Goal: Task Accomplishment & Management: Complete application form

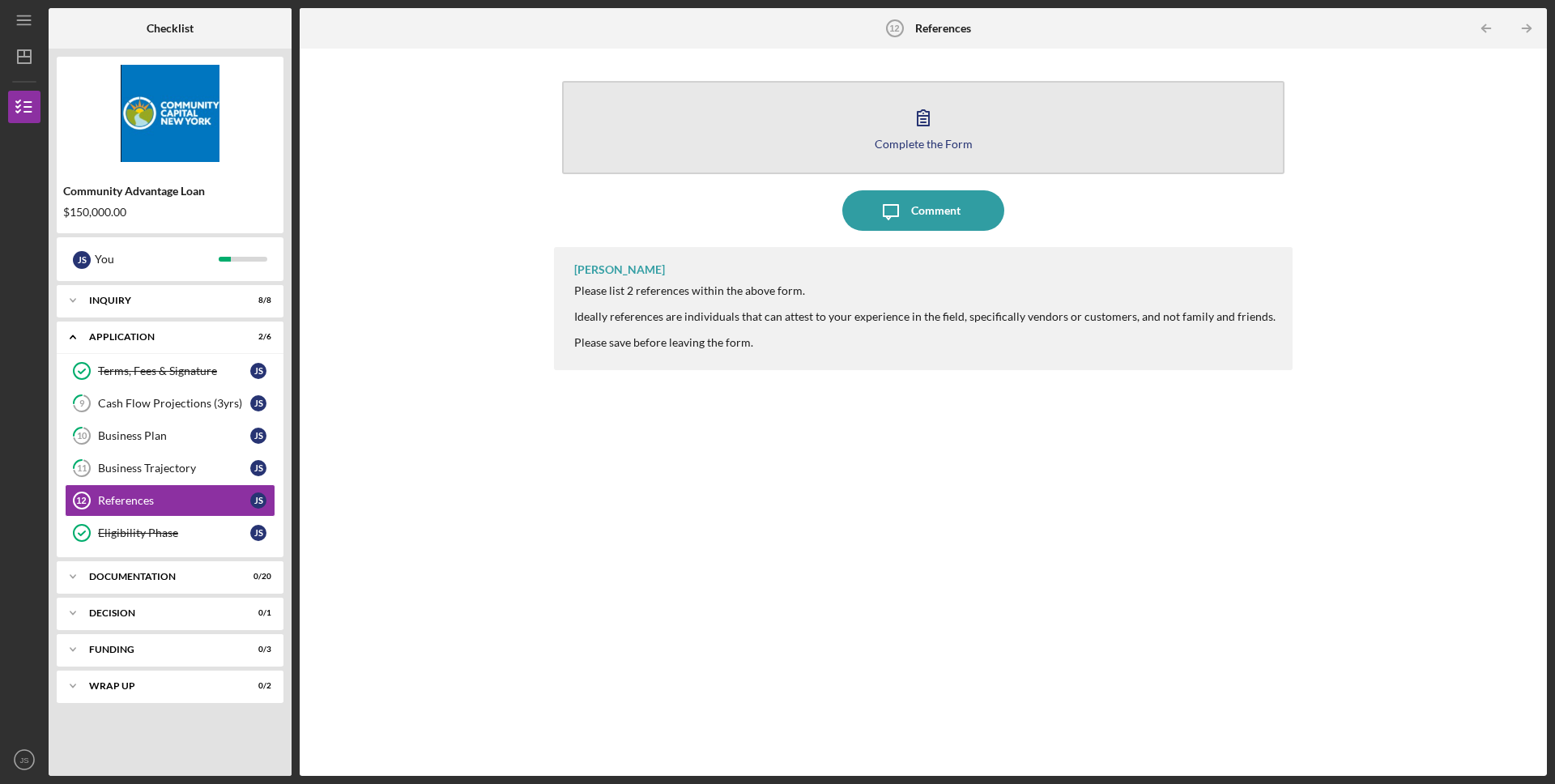
click at [962, 131] on button "Complete the Form Form" at bounding box center [924, 128] width 722 height 94
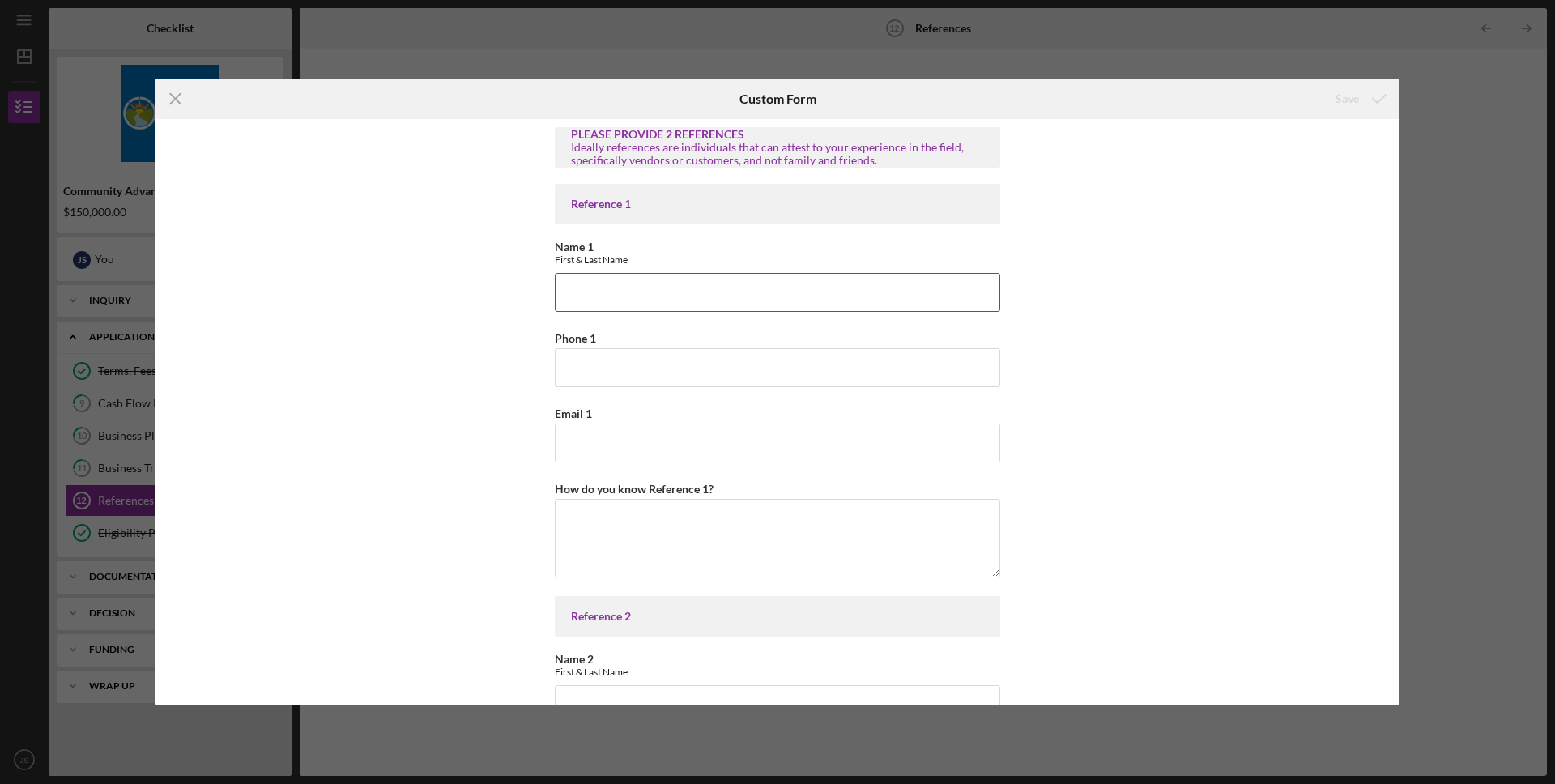
click at [595, 309] on input "Name 1" at bounding box center [778, 292] width 445 height 39
type input "M"
type input "Joseph Schmalke"
click at [682, 381] on input "Phone 1" at bounding box center [778, 368] width 445 height 39
click at [574, 371] on input "Phone 1" at bounding box center [778, 368] width 445 height 39
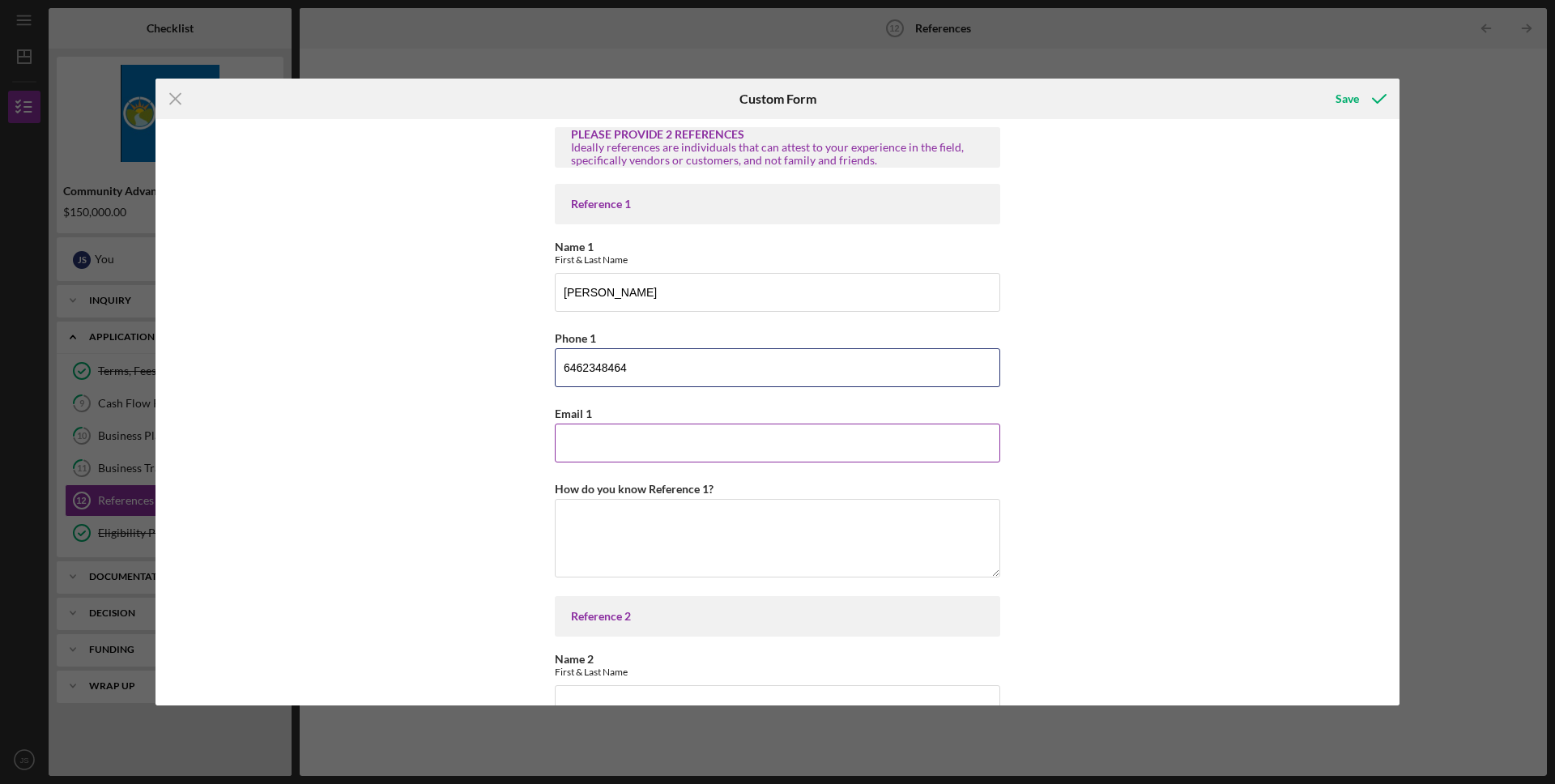
type input "6462348464"
click at [641, 445] on input "Email 1" at bounding box center [778, 443] width 445 height 39
click at [816, 443] on input "Email 1" at bounding box center [778, 443] width 445 height 39
click at [590, 531] on textarea "How do you know Reference 1?" at bounding box center [778, 537] width 445 height 77
type textarea "M"
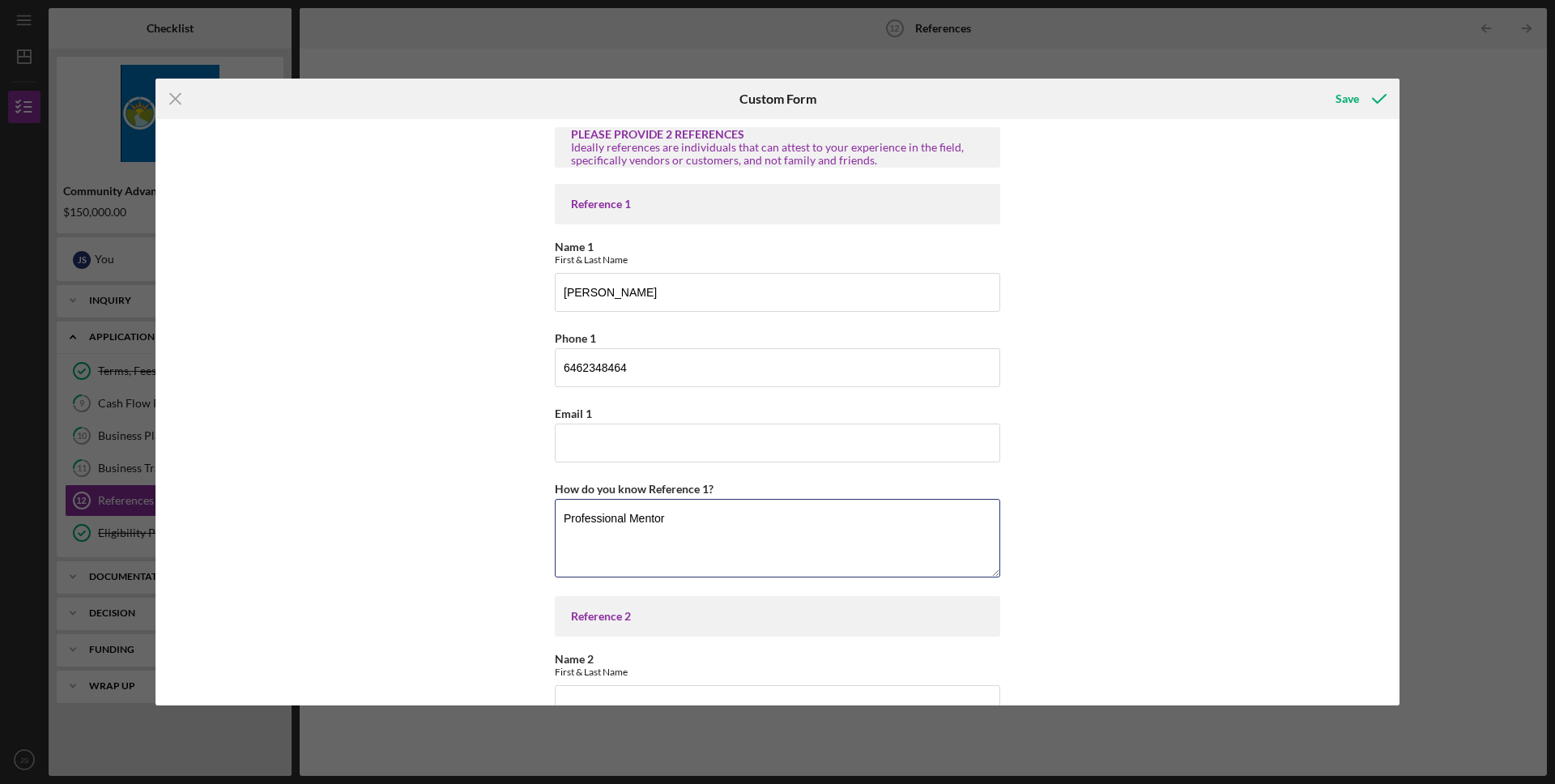
type textarea "Professional Mentor"
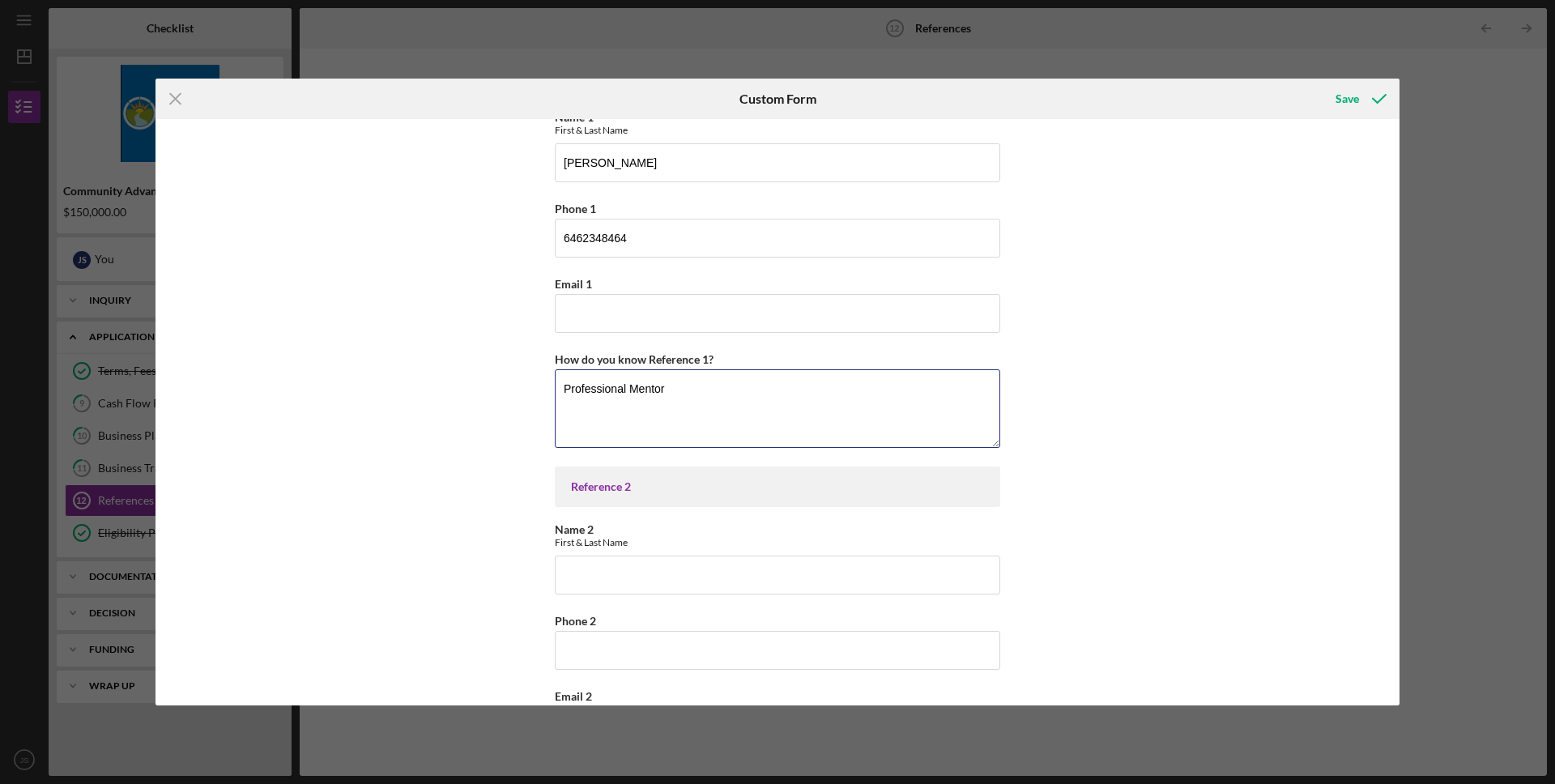
scroll to position [237, 0]
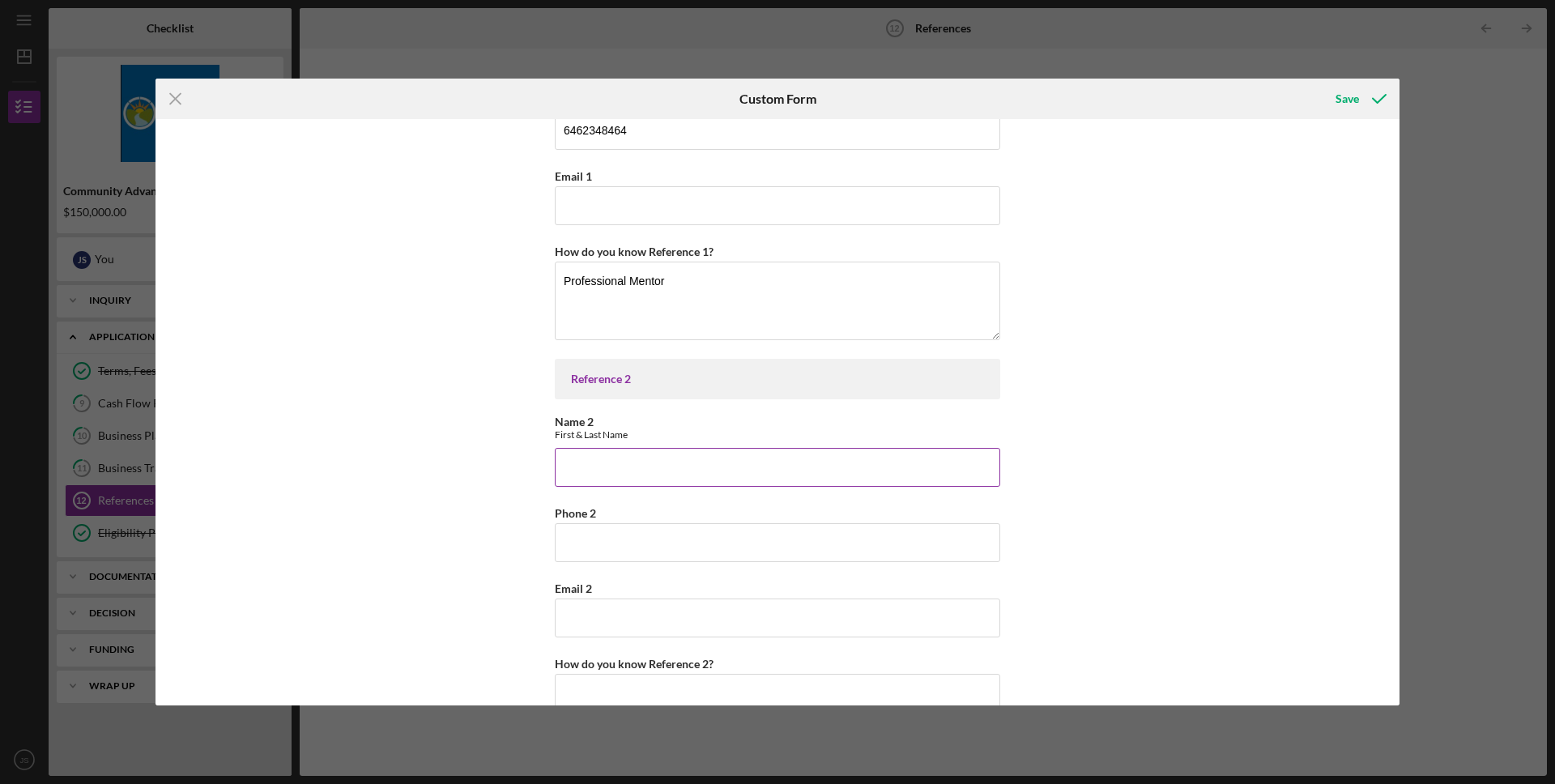
click at [671, 459] on input "Name 2" at bounding box center [778, 467] width 445 height 39
type input "Michael Calero"
paste input "Michael@massivepublishing.com"
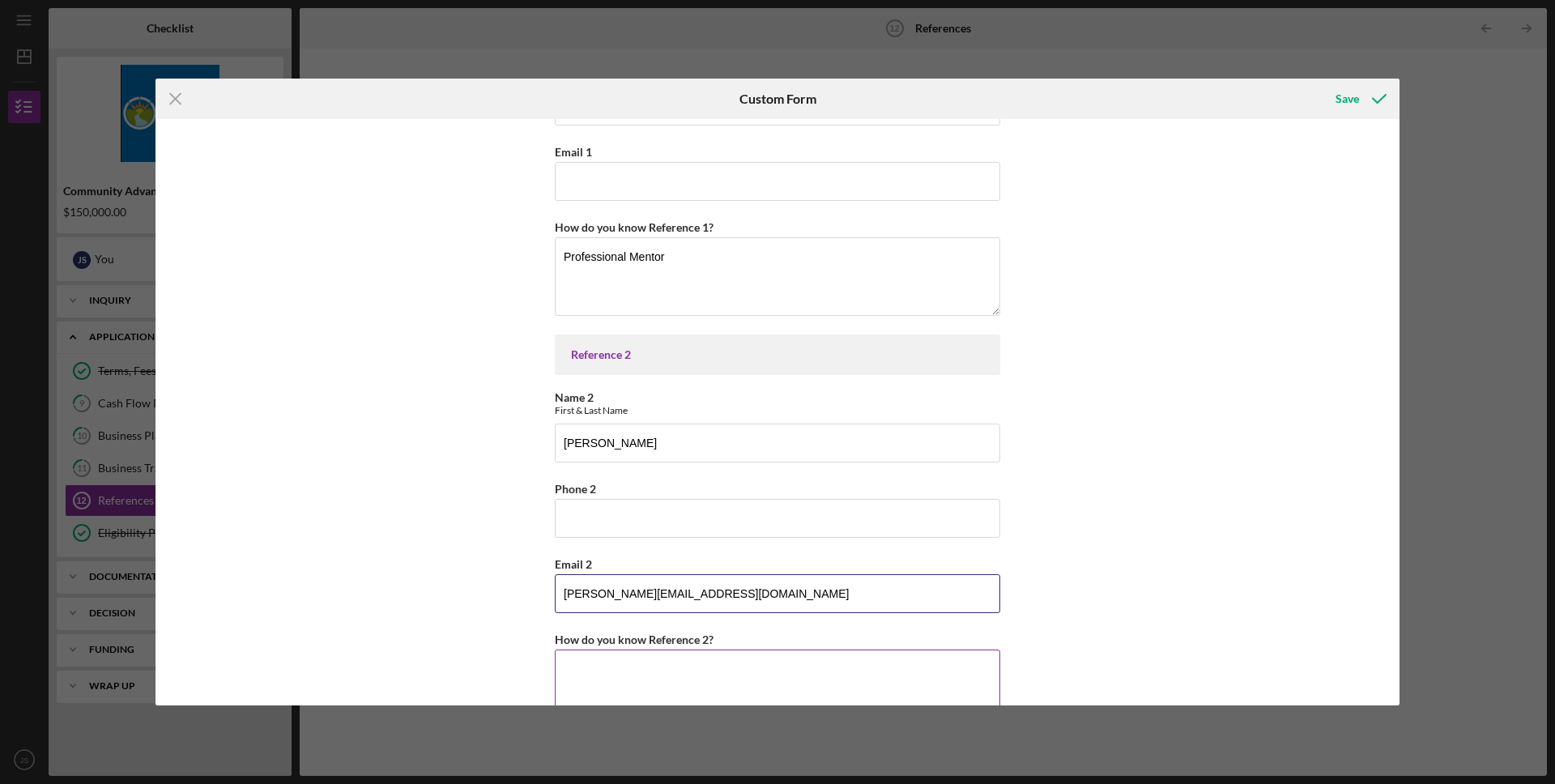
type input "Michael@massivepublishing.com"
click at [648, 678] on textarea "How do you know Reference 2?" at bounding box center [778, 688] width 445 height 77
click at [557, 668] on textarea "Distribution Representative" at bounding box center [778, 688] width 445 height 77
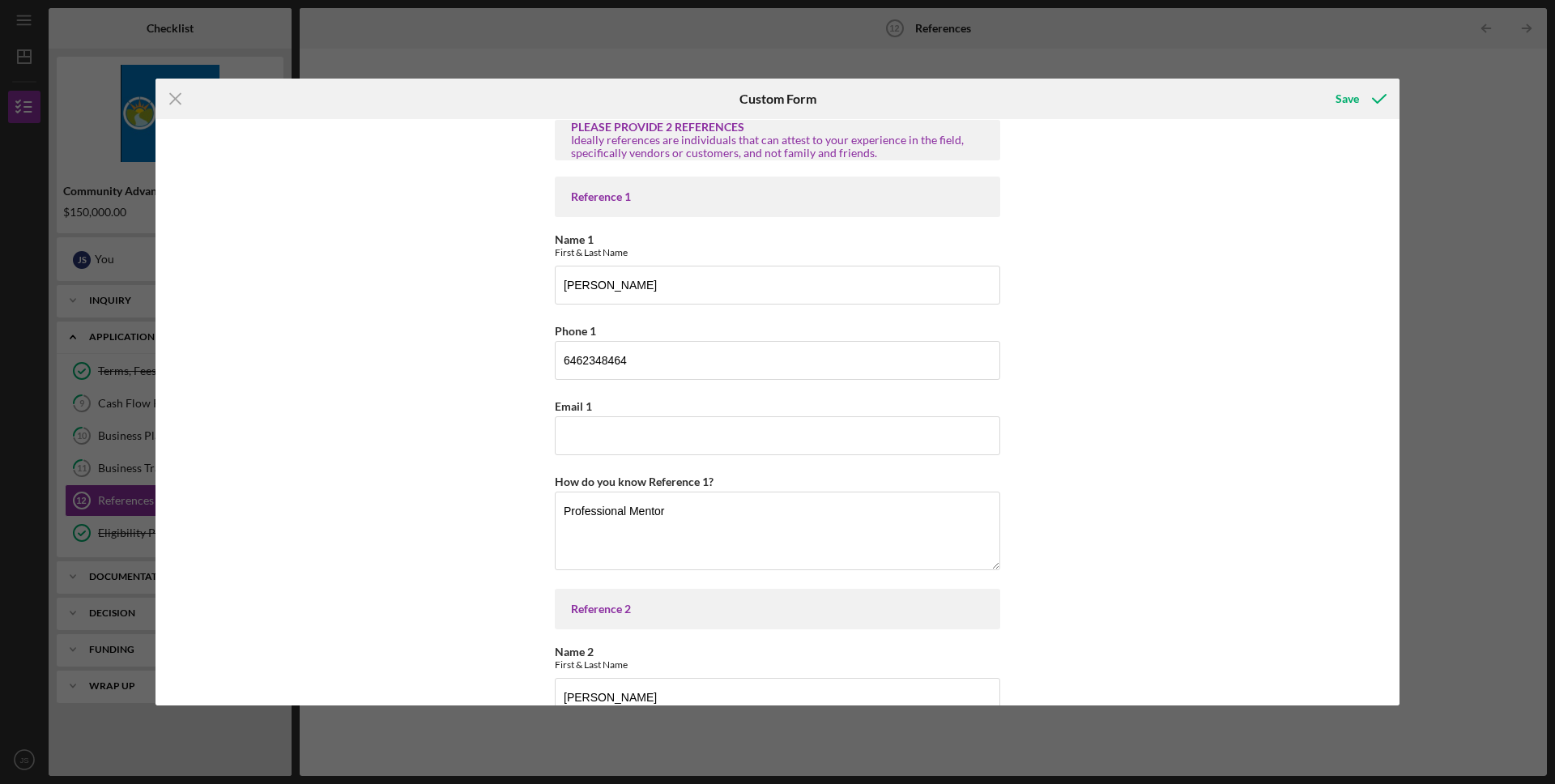
scroll to position [0, 0]
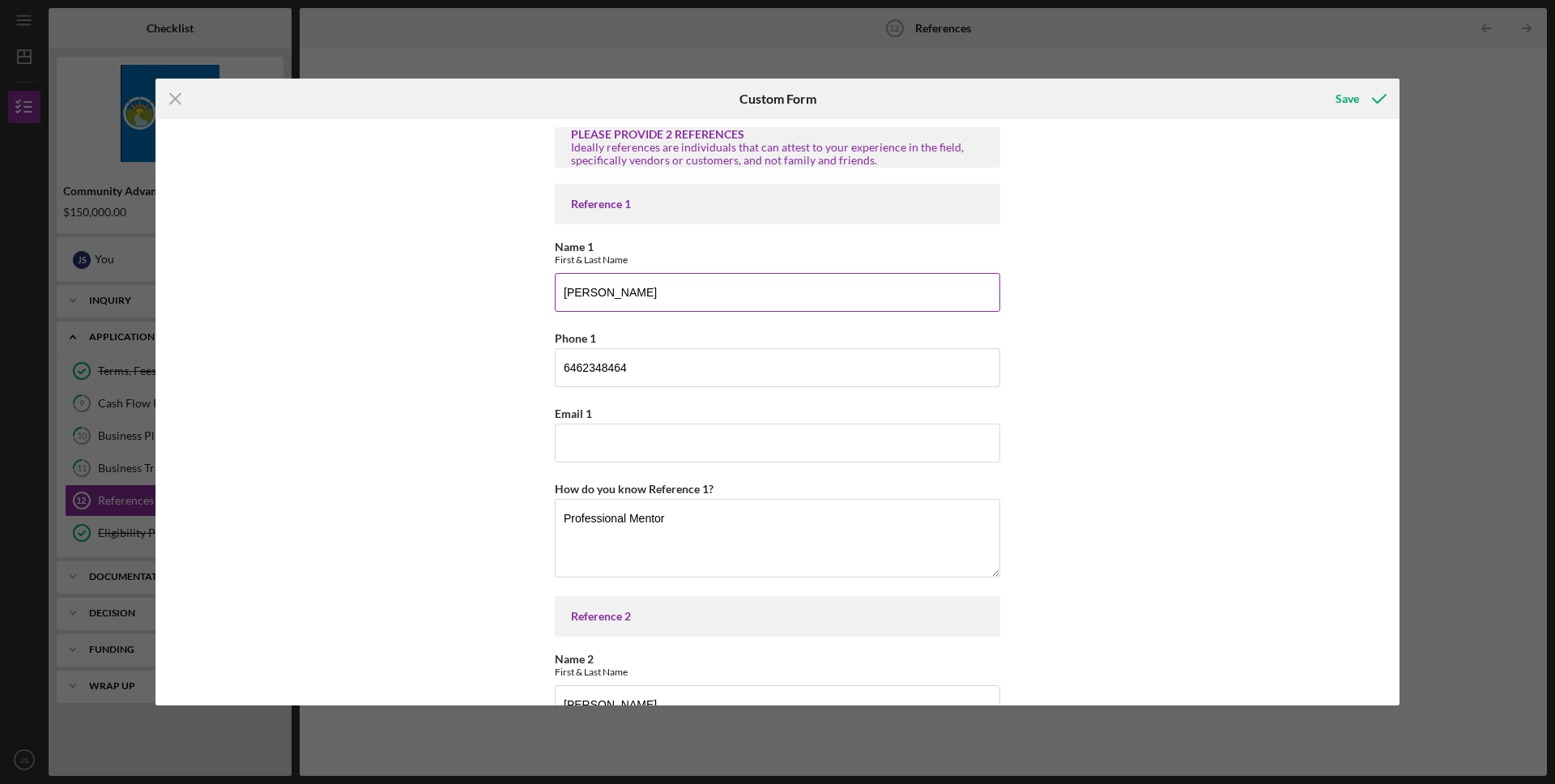
type textarea "Massive Indies/Lunar Distribution Representative"
click at [701, 290] on input "Joseph Schmalke" at bounding box center [778, 292] width 445 height 39
click at [758, 522] on textarea "Professional Mentor" at bounding box center [778, 537] width 445 height 77
drag, startPoint x: 706, startPoint y: 279, endPoint x: 791, endPoint y: 293, distance: 86.1
click at [791, 293] on input "Joseph Schmalke" at bounding box center [778, 292] width 445 height 39
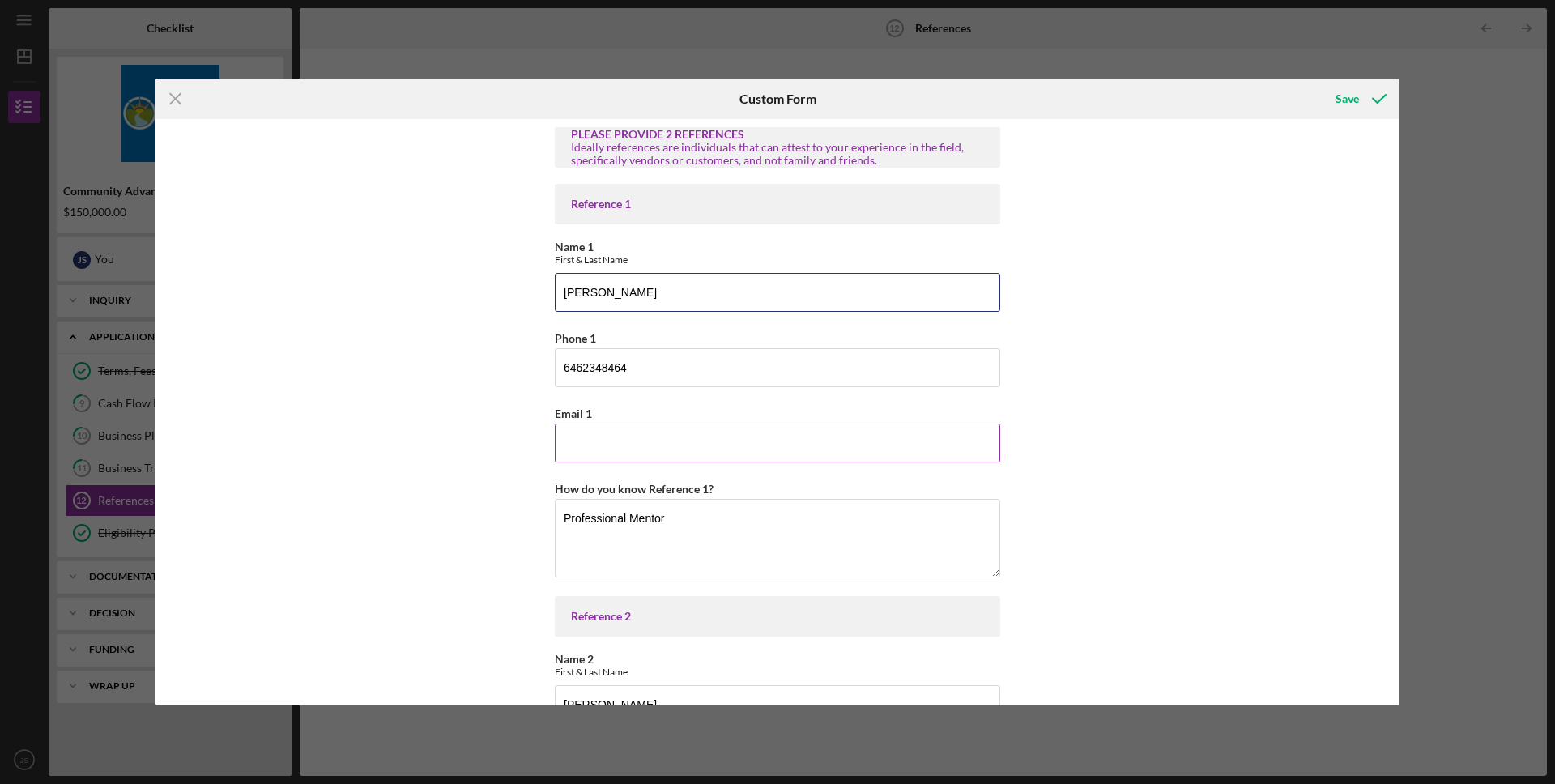
type input "Rich Boye"
click at [655, 439] on input "Email 1" at bounding box center [778, 443] width 445 height 39
paste input "239.549.4484"
type input "239.549.4484"
drag, startPoint x: 684, startPoint y: 377, endPoint x: 539, endPoint y: 360, distance: 146.0
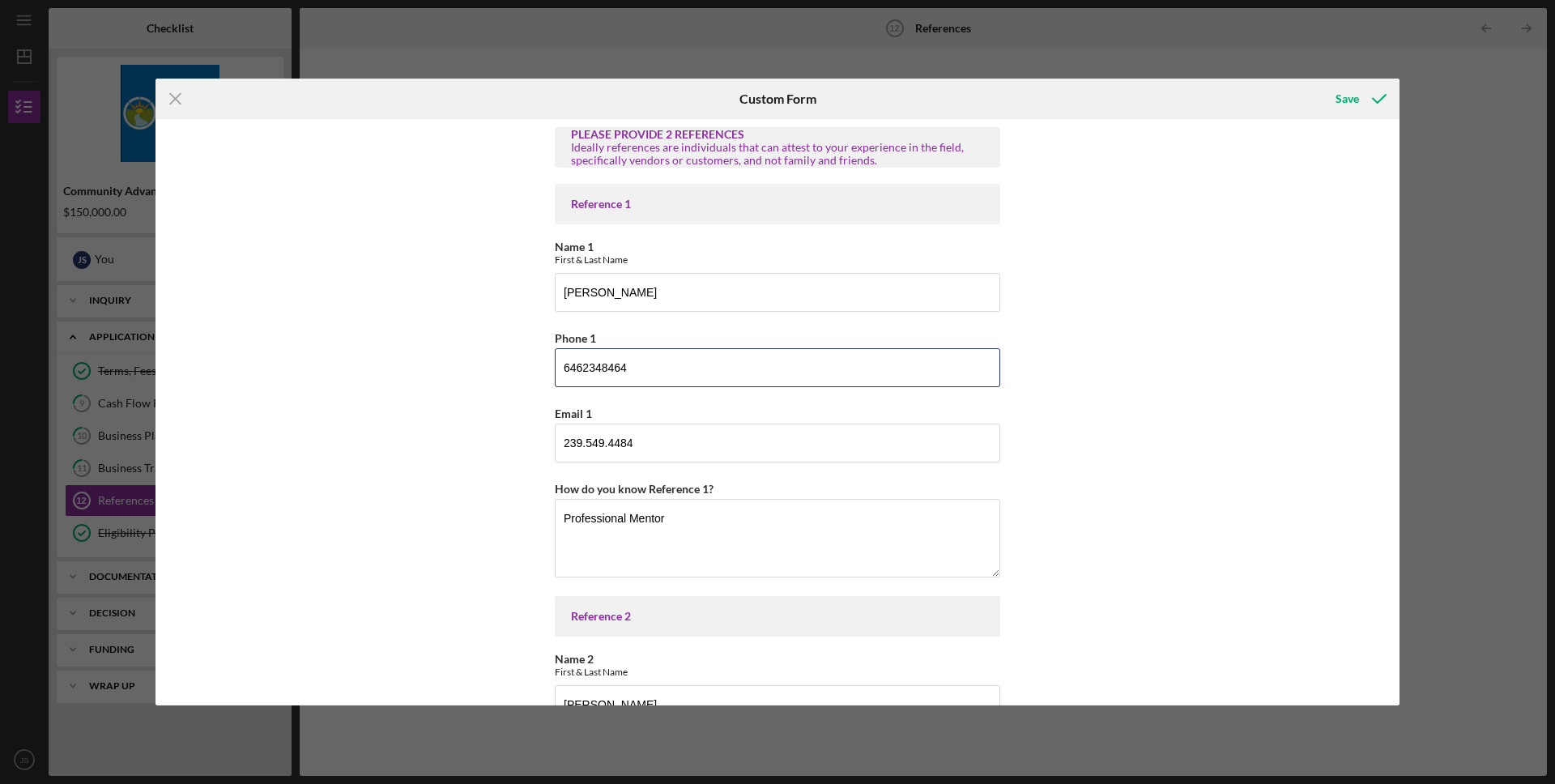
click at [539, 360] on div "PLEASE PROVIDE 2 REFERENCES Ideally references are individuals that can attest …" at bounding box center [778, 413] width 1245 height 586
paste input "239.549.448"
type input "239.549.4484"
drag, startPoint x: 674, startPoint y: 515, endPoint x: 542, endPoint y: 503, distance: 132.5
click at [542, 503] on div "PLEASE PROVIDE 2 REFERENCES Ideally references are individuals that can attest …" at bounding box center [778, 413] width 1245 height 586
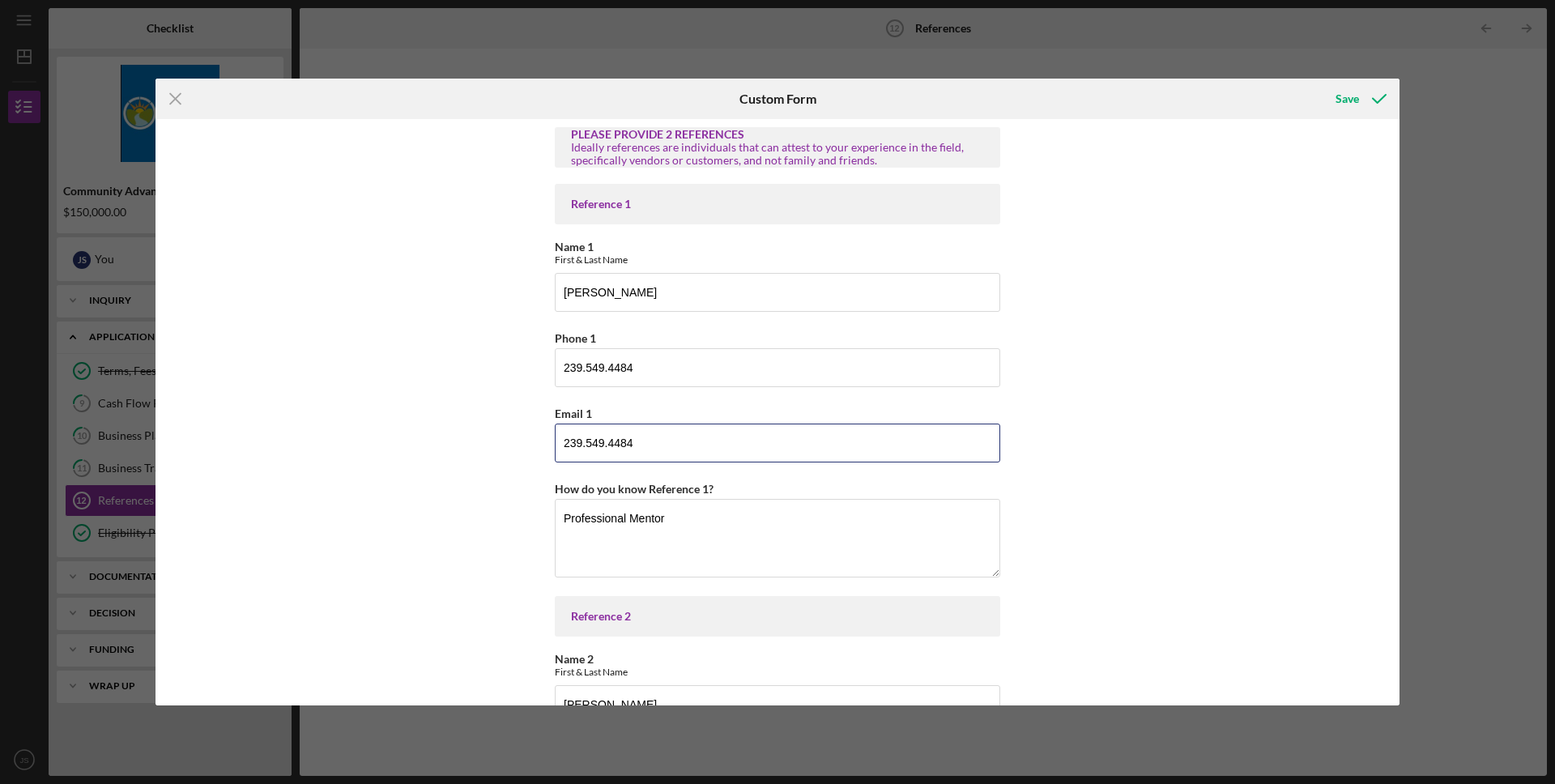
drag, startPoint x: 660, startPoint y: 433, endPoint x: 500, endPoint y: 430, distance: 160.0
click at [500, 430] on div "PLEASE PROVIDE 2 REFERENCES Ideally references are individuals that can attest …" at bounding box center [778, 413] width 1245 height 586
drag, startPoint x: 650, startPoint y: 445, endPoint x: 458, endPoint y: 434, distance: 192.3
click at [458, 434] on div "PLEASE PROVIDE 2 REFERENCES Ideally references are individuals that can attest …" at bounding box center [778, 413] width 1245 height 586
paste input "Rich@ComicImpressions.com"
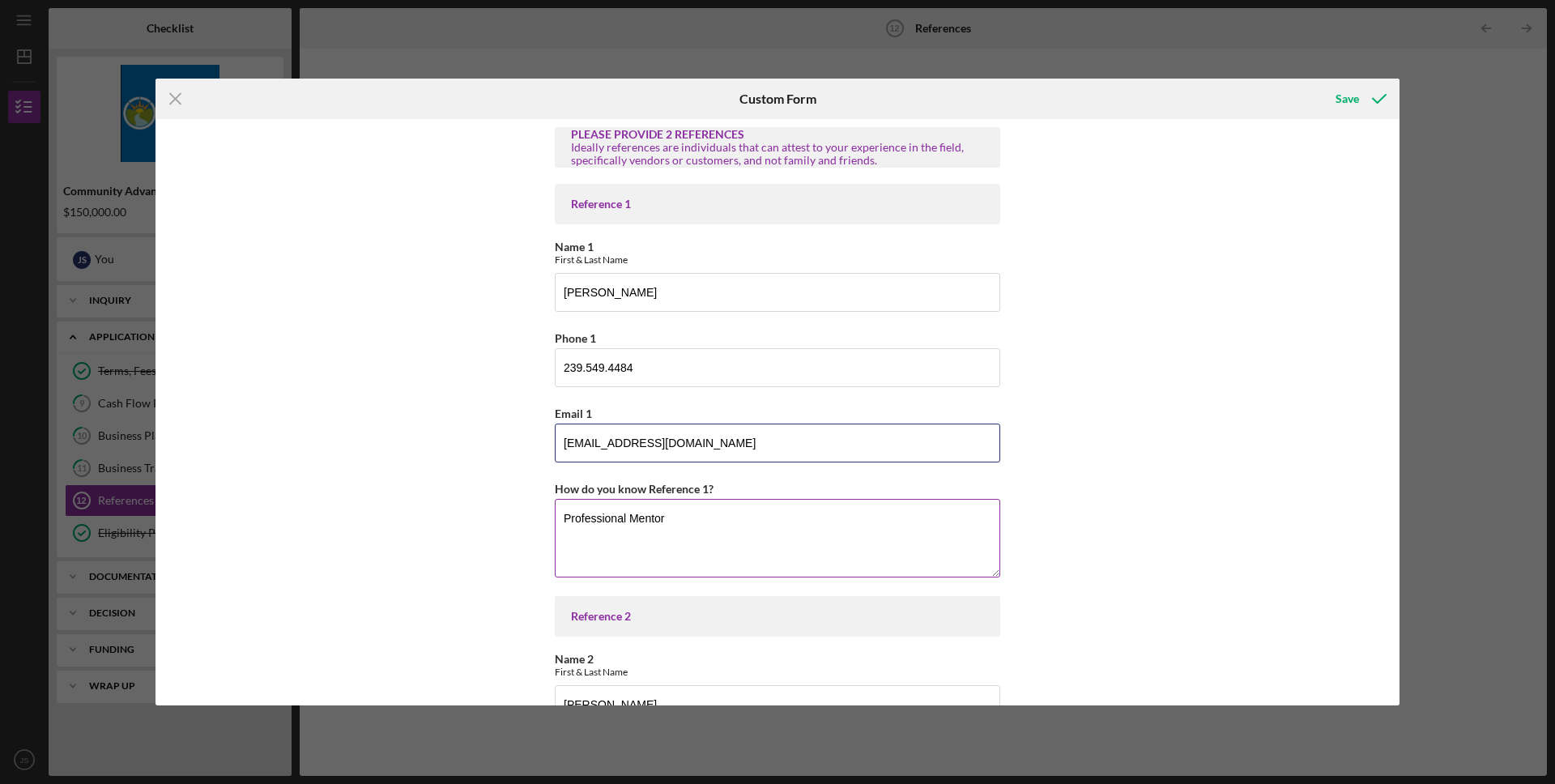
type input "Rich@ComicImpressions.com"
drag, startPoint x: 648, startPoint y: 520, endPoint x: 532, endPoint y: 519, distance: 116.0
click at [532, 519] on div "PLEASE PROVIDE 2 REFERENCES Ideally references are individuals that can attest …" at bounding box center [778, 413] width 1245 height 586
type textarea "Printing vendor"
click at [1340, 99] on div "Save" at bounding box center [1347, 98] width 24 height 32
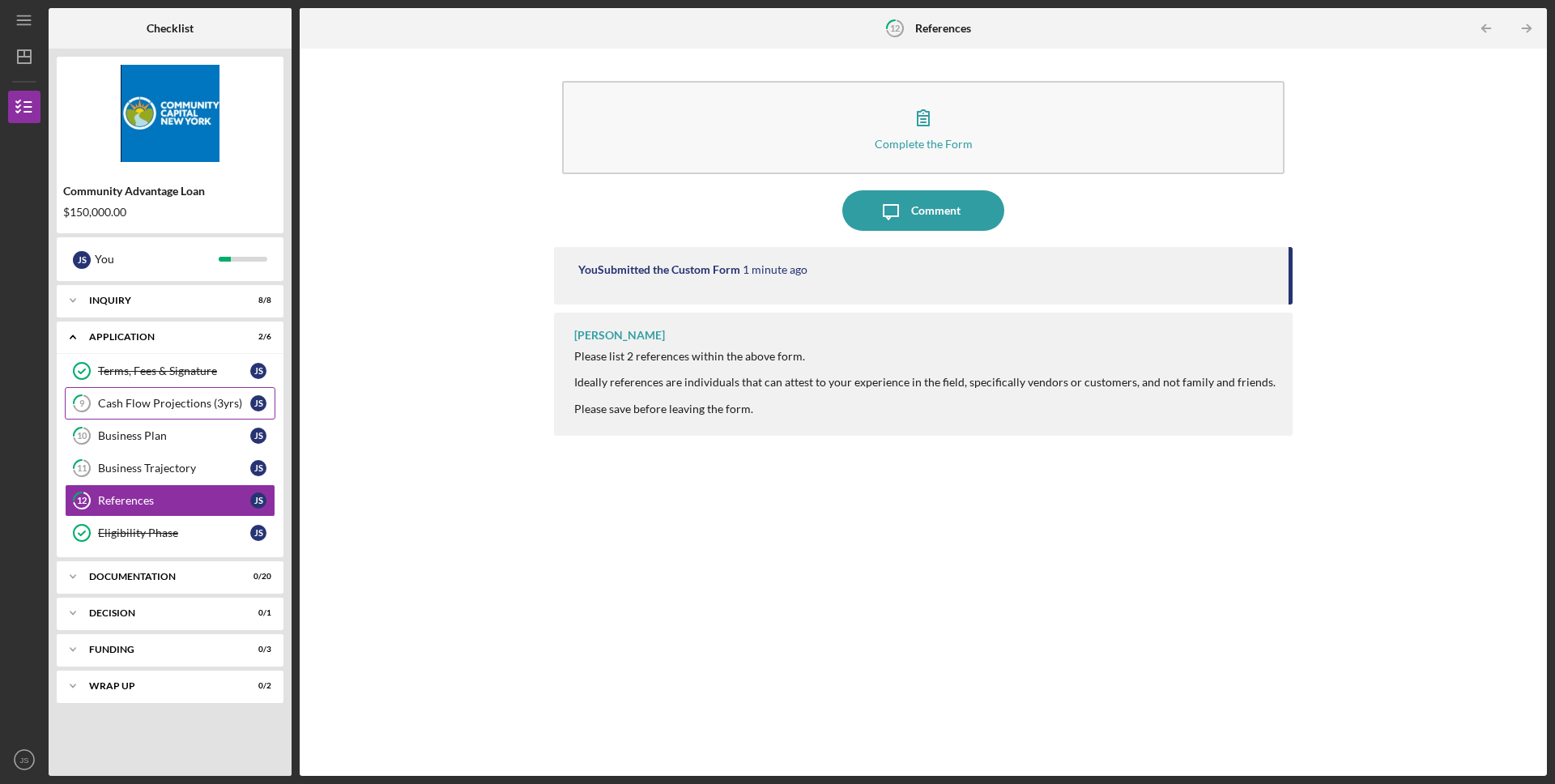
click at [157, 402] on div "Cash Flow Projections (3yrs)" at bounding box center [174, 404] width 152 height 13
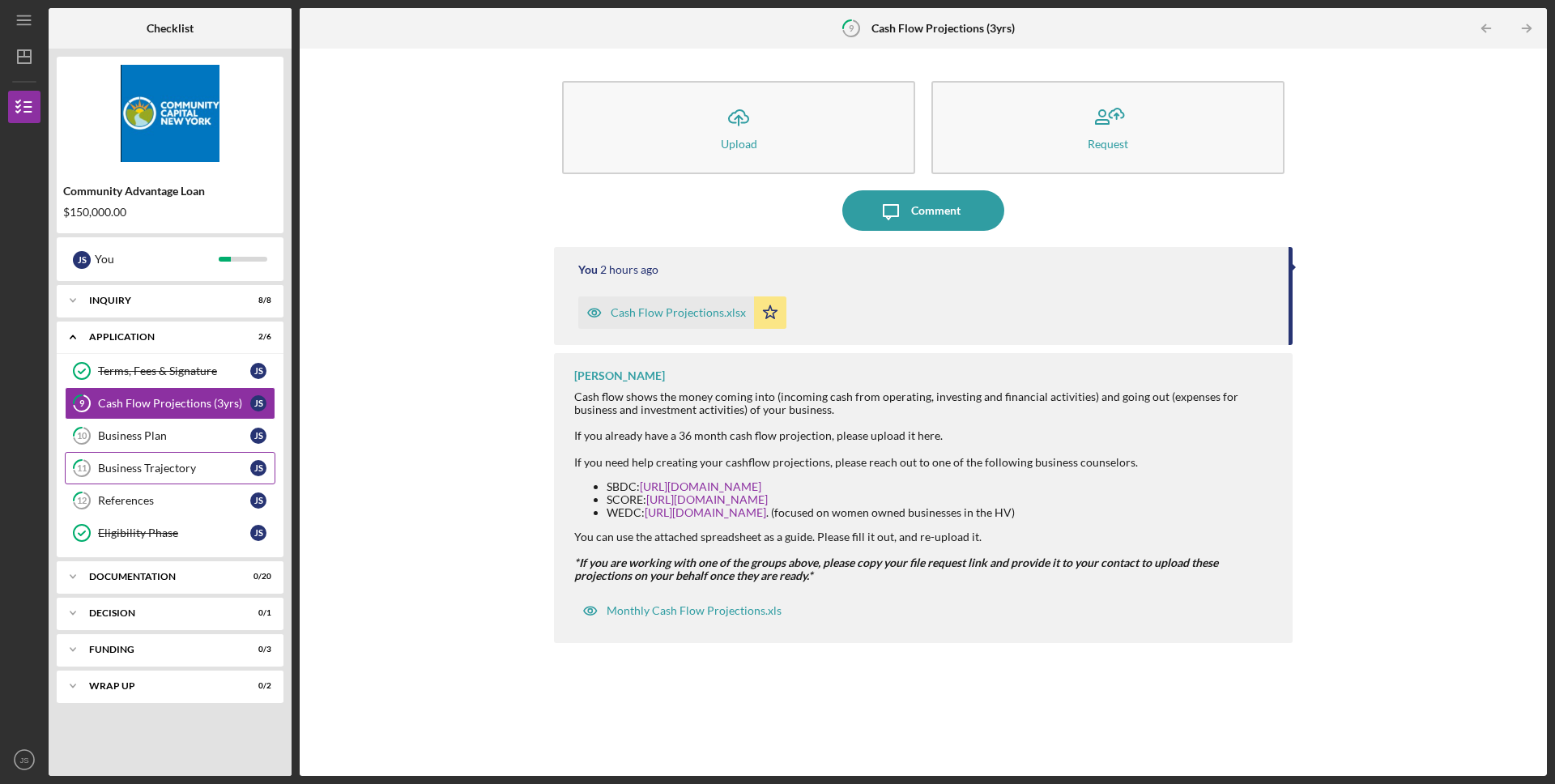
click at [159, 466] on div "Business Trajectory" at bounding box center [174, 468] width 152 height 13
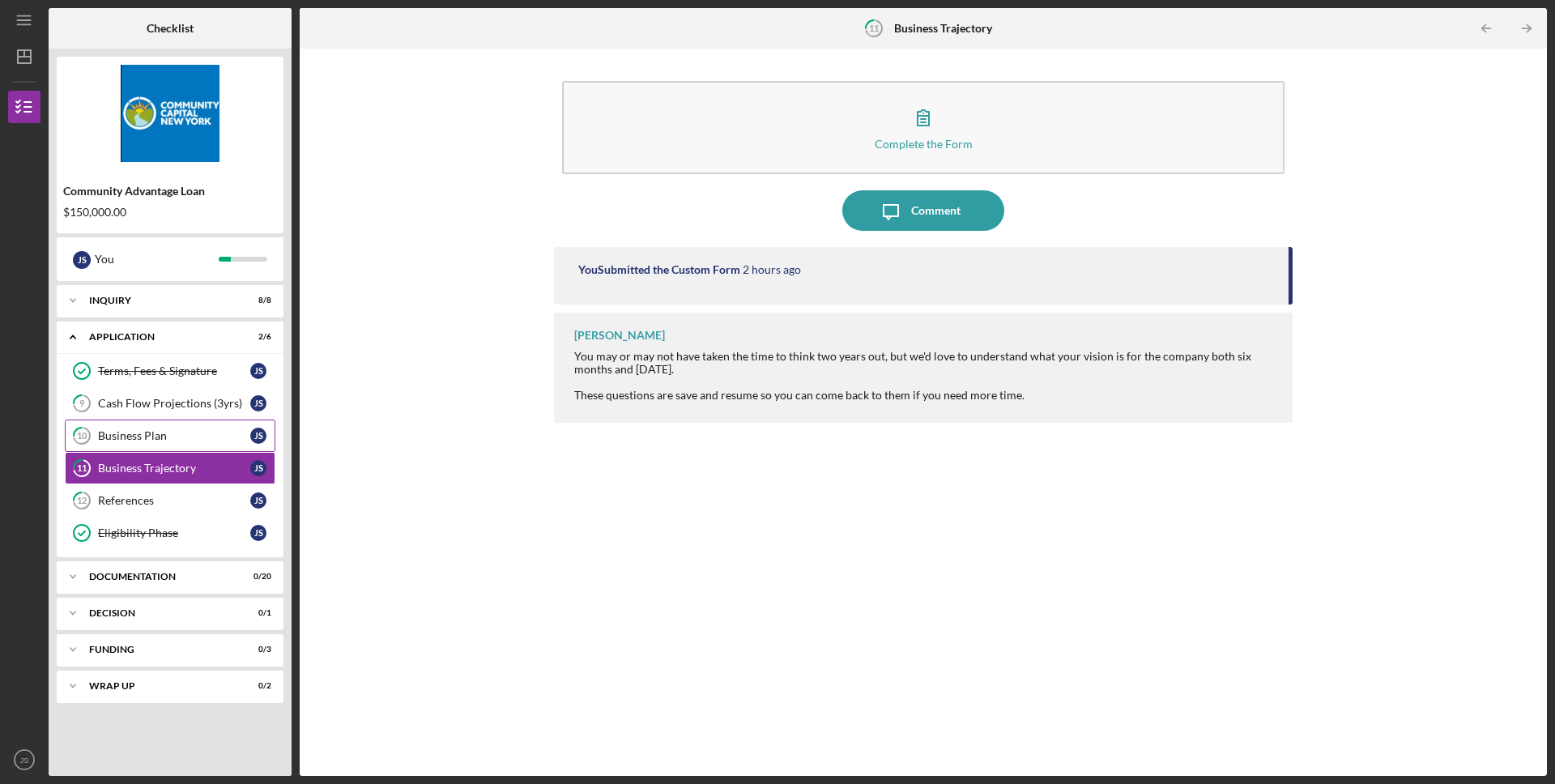
click at [160, 428] on link "10 Business Plan J S" at bounding box center [170, 435] width 210 height 32
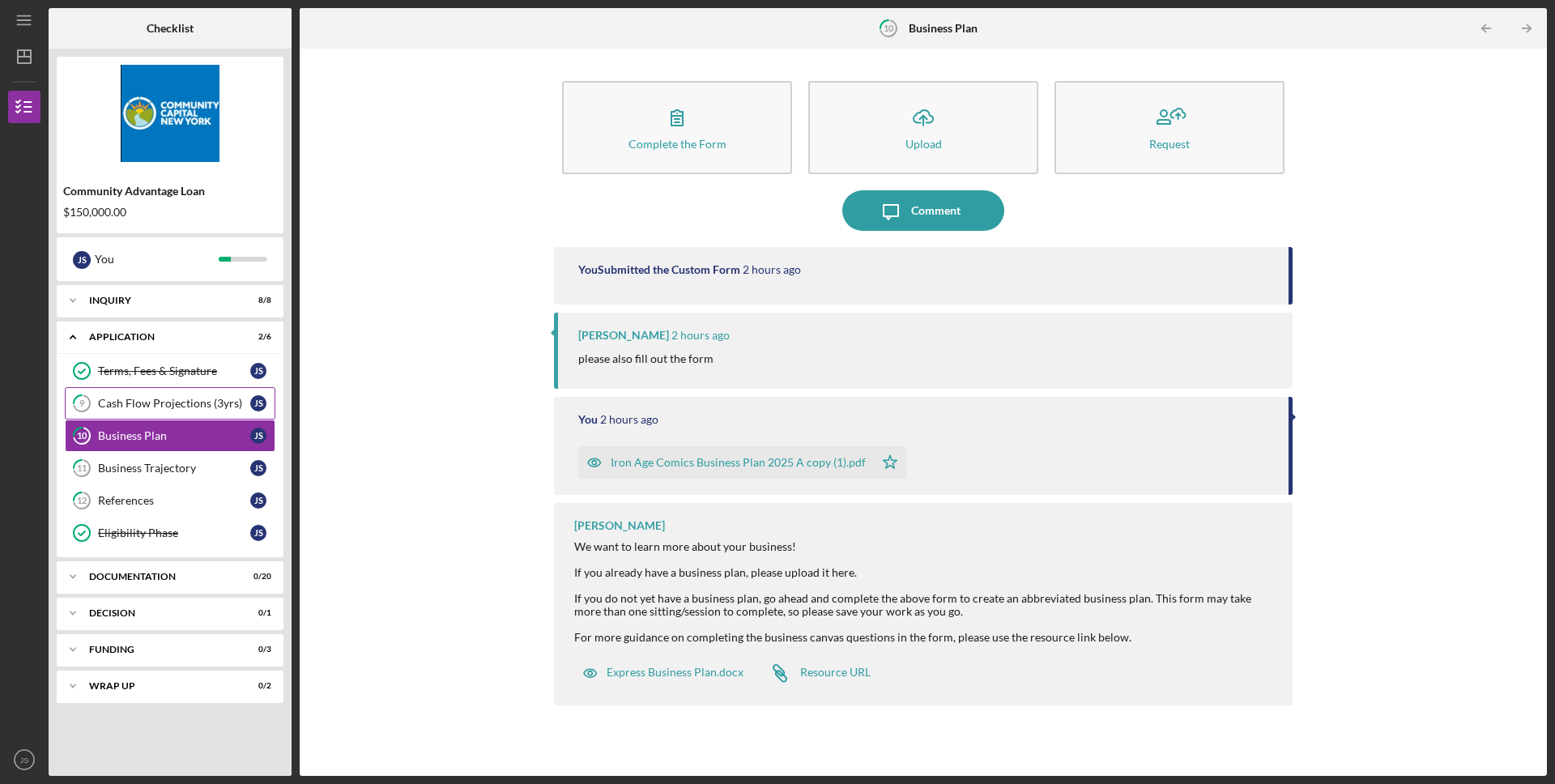
click at [166, 395] on link "9 Cash Flow Projections (3yrs) J S" at bounding box center [170, 403] width 210 height 32
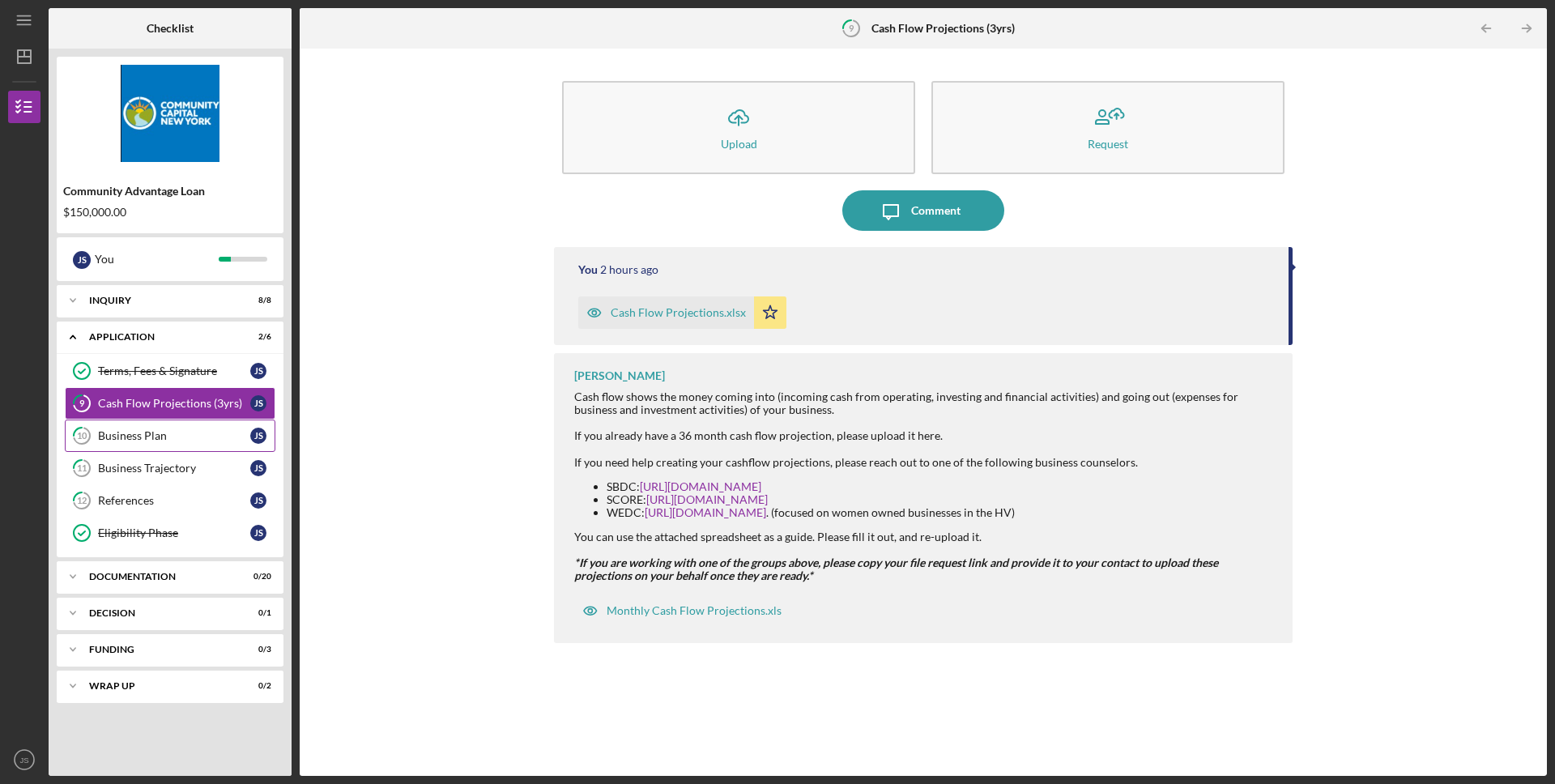
click at [183, 422] on link "10 Business Plan J S" at bounding box center [170, 435] width 210 height 32
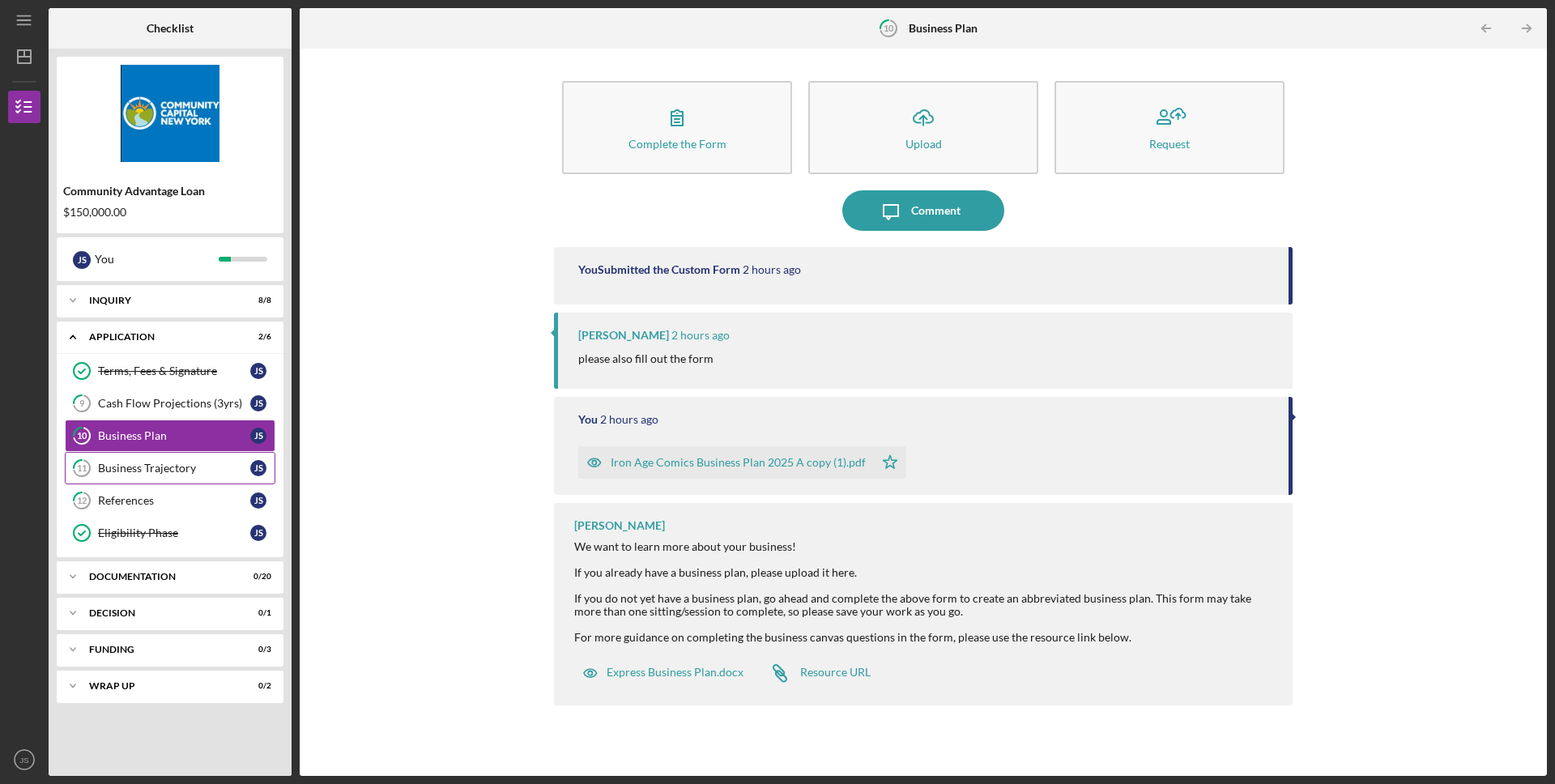
click at [174, 453] on link "11 Business Trajectory J S" at bounding box center [170, 468] width 210 height 32
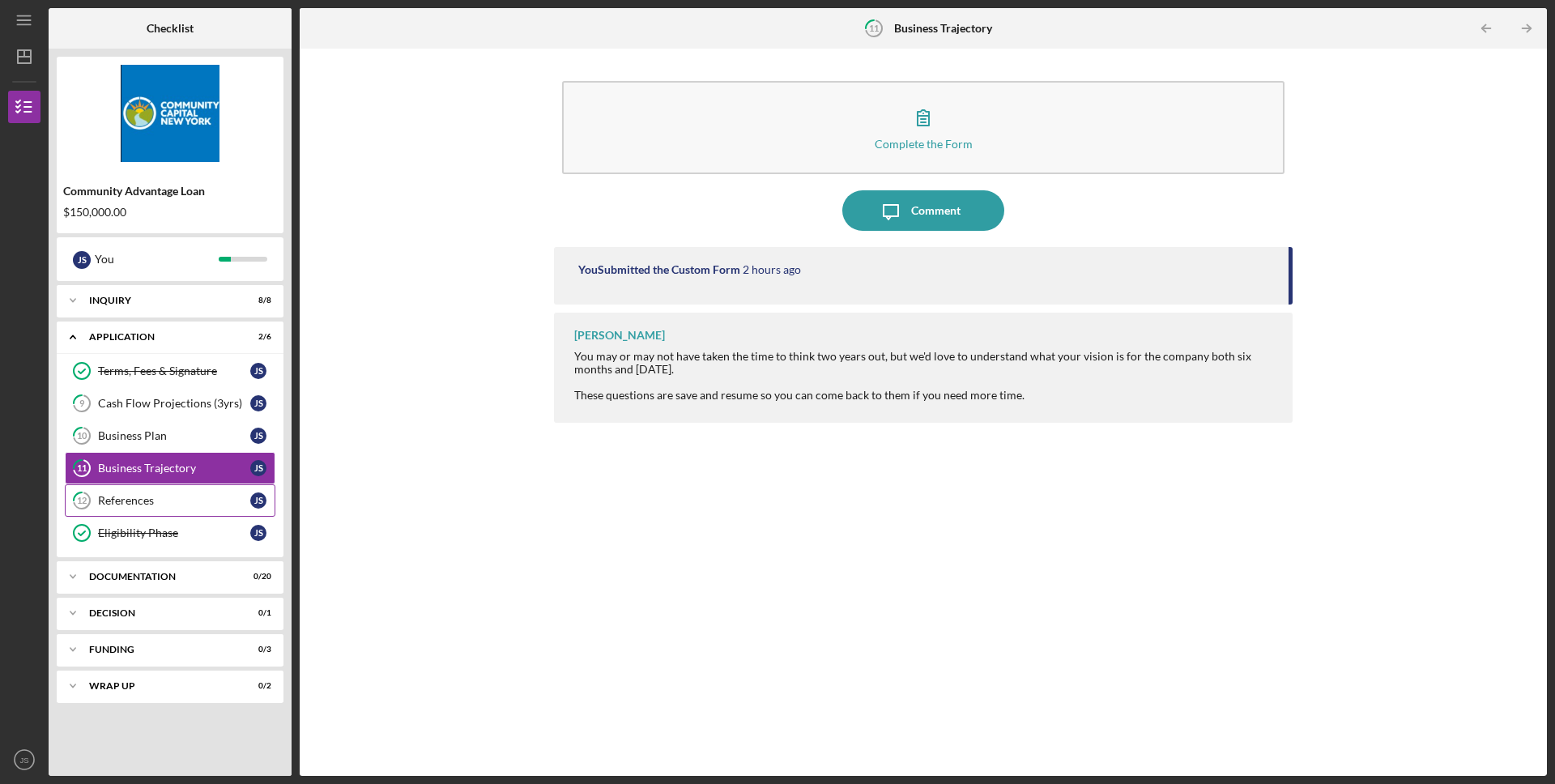
click at [180, 505] on div "References" at bounding box center [174, 500] width 152 height 13
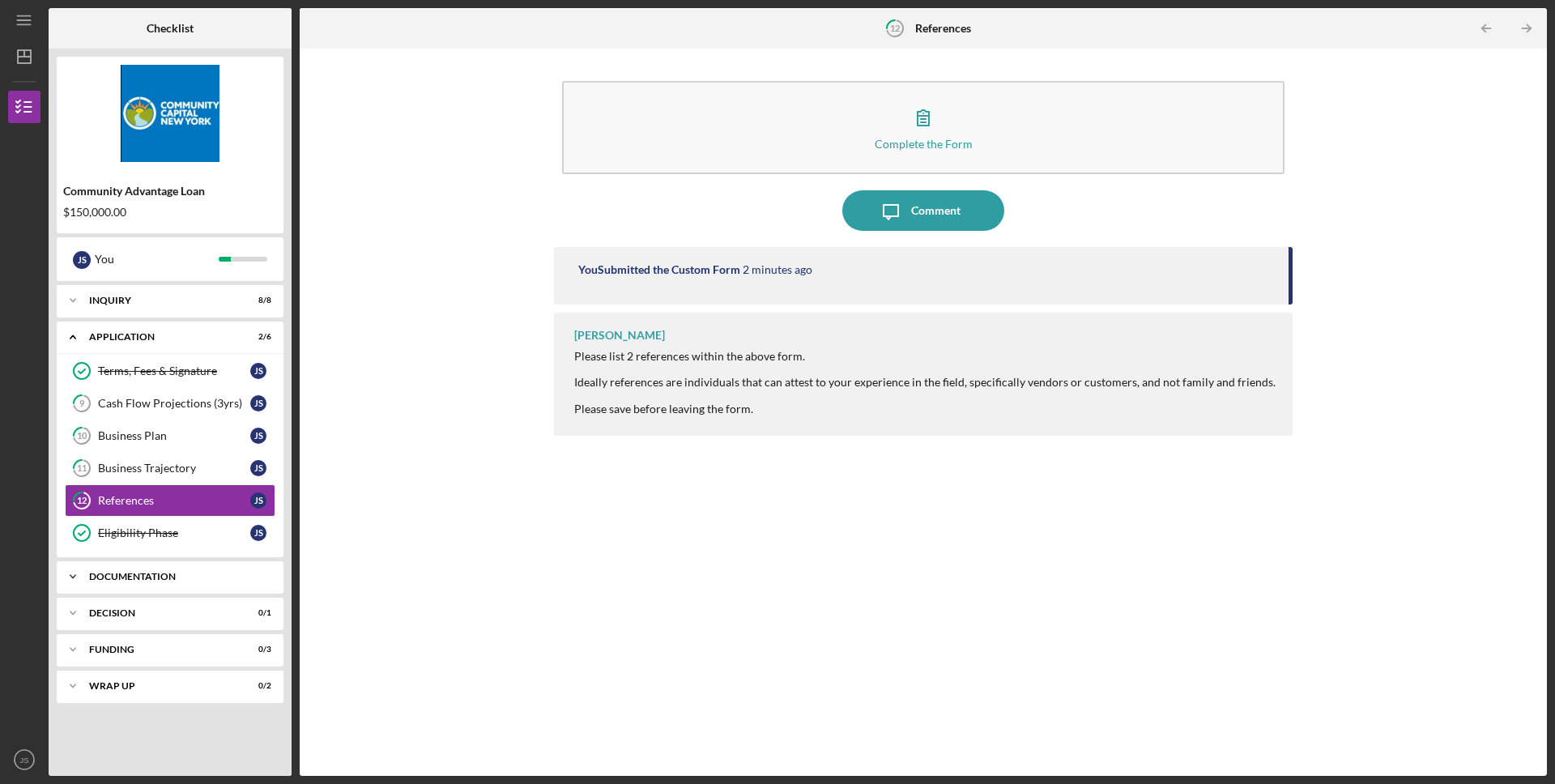
click at [65, 580] on icon "Icon/Expander" at bounding box center [73, 577] width 32 height 32
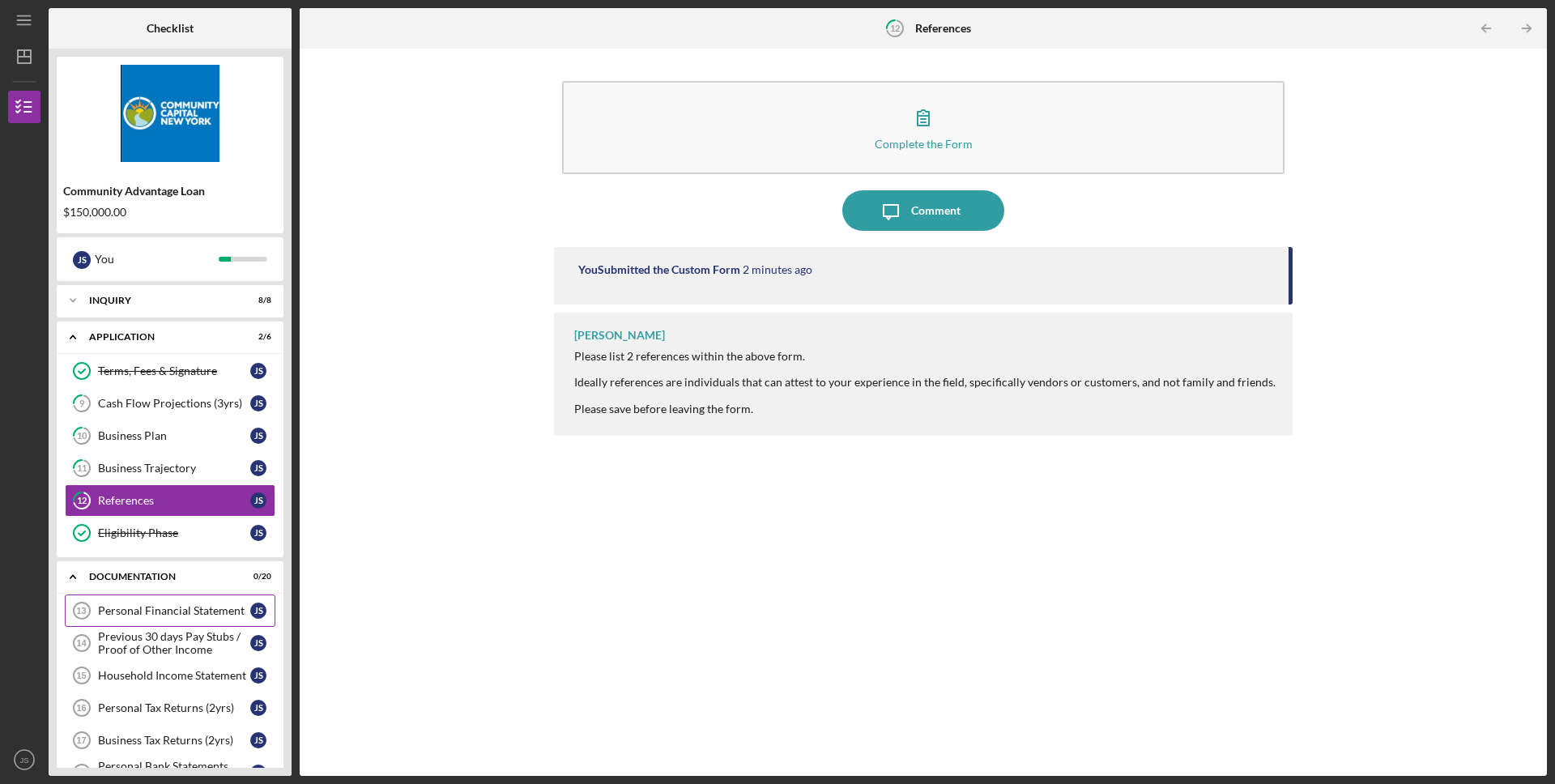
click at [127, 600] on link "Personal Financial Statement 13 Personal Financial Statement J S" at bounding box center [170, 610] width 210 height 32
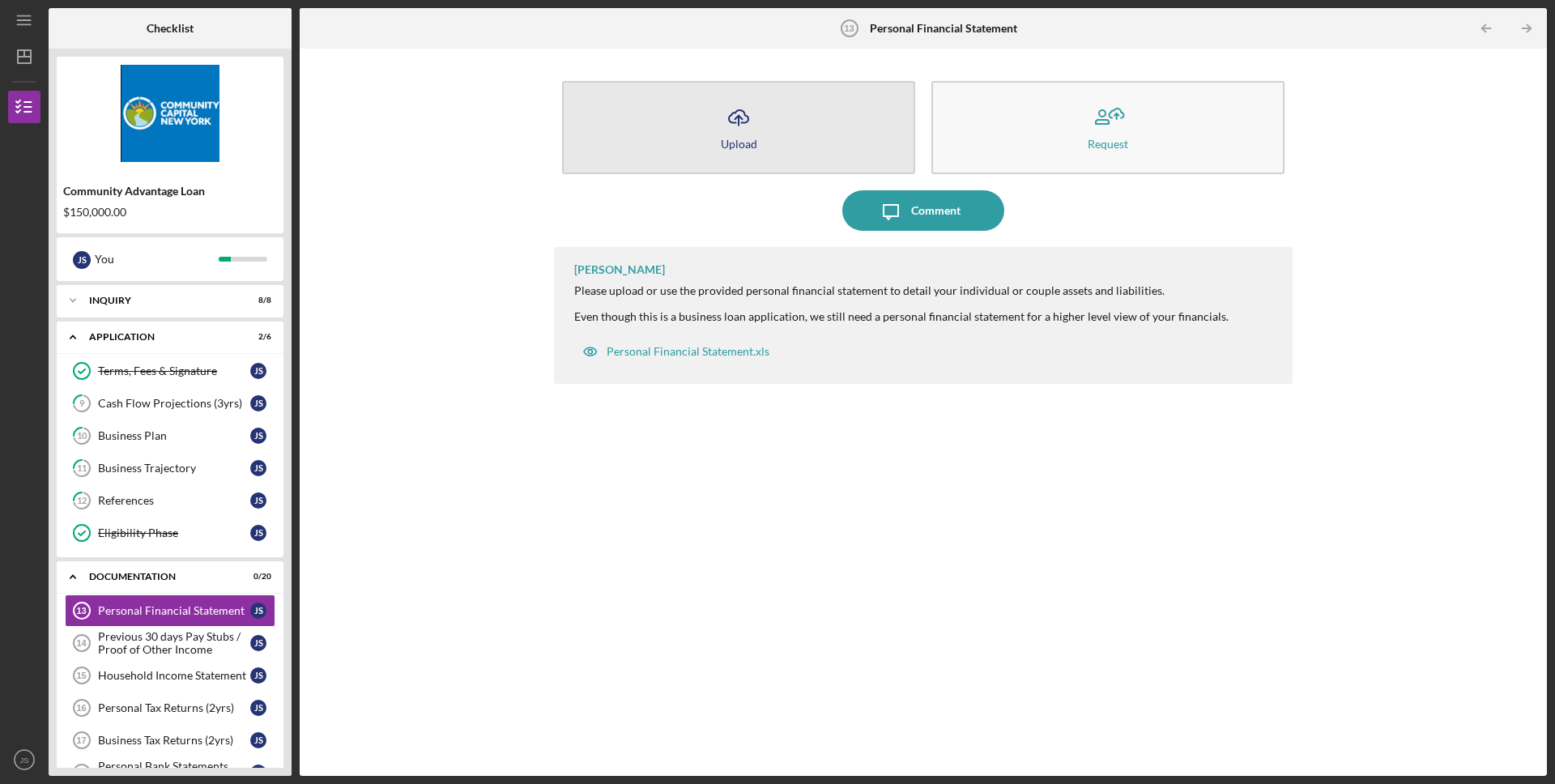
click at [650, 127] on button "Icon/Upload Upload" at bounding box center [739, 128] width 353 height 94
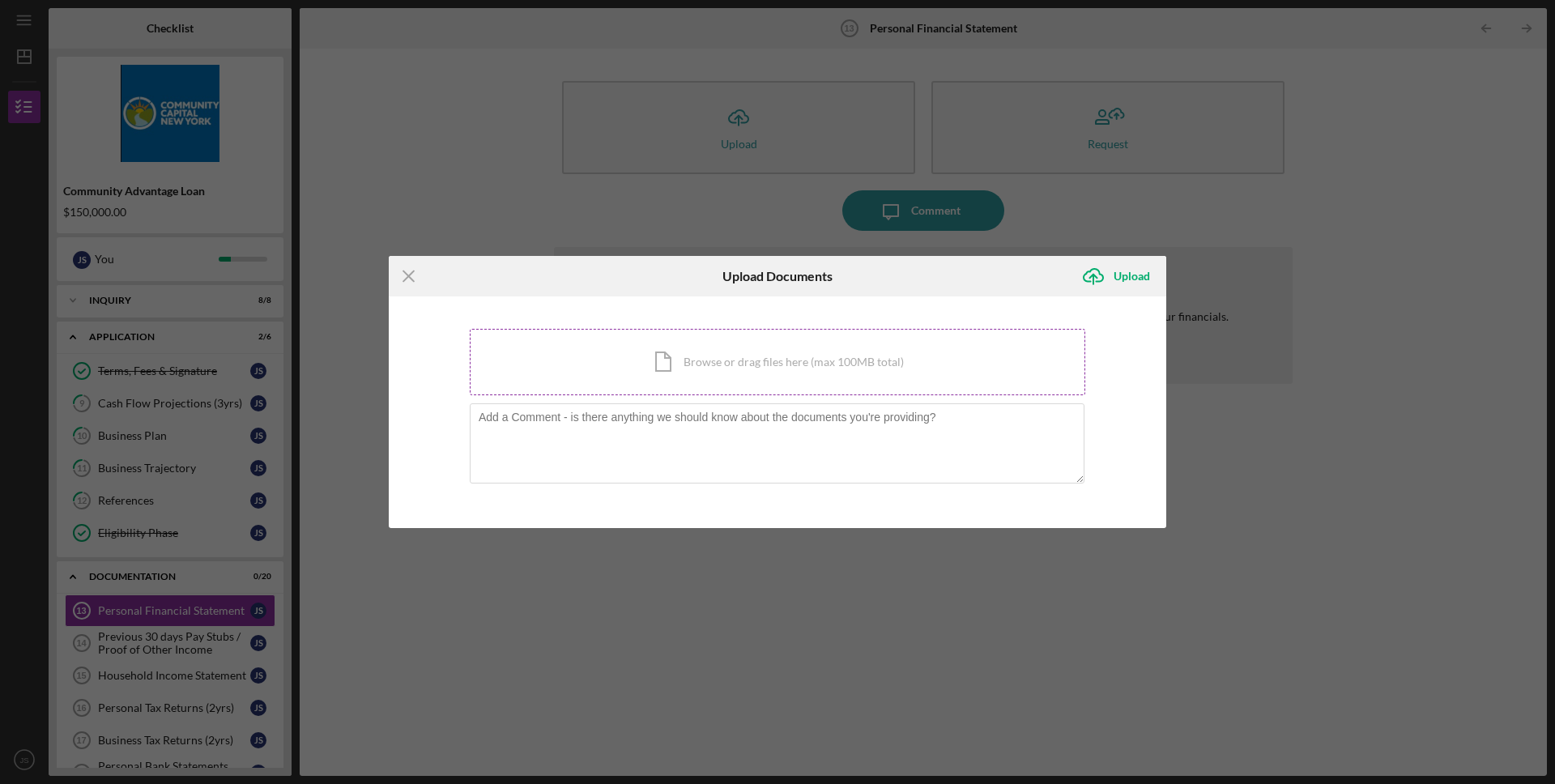
click at [735, 351] on div "Icon/Document Browse or drag files here (max 100MB total) Tap to choose files o…" at bounding box center [778, 362] width 615 height 67
click at [417, 281] on icon "Icon/Menu Close" at bounding box center [409, 276] width 40 height 40
